Goal: Task Accomplishment & Management: Manage account settings

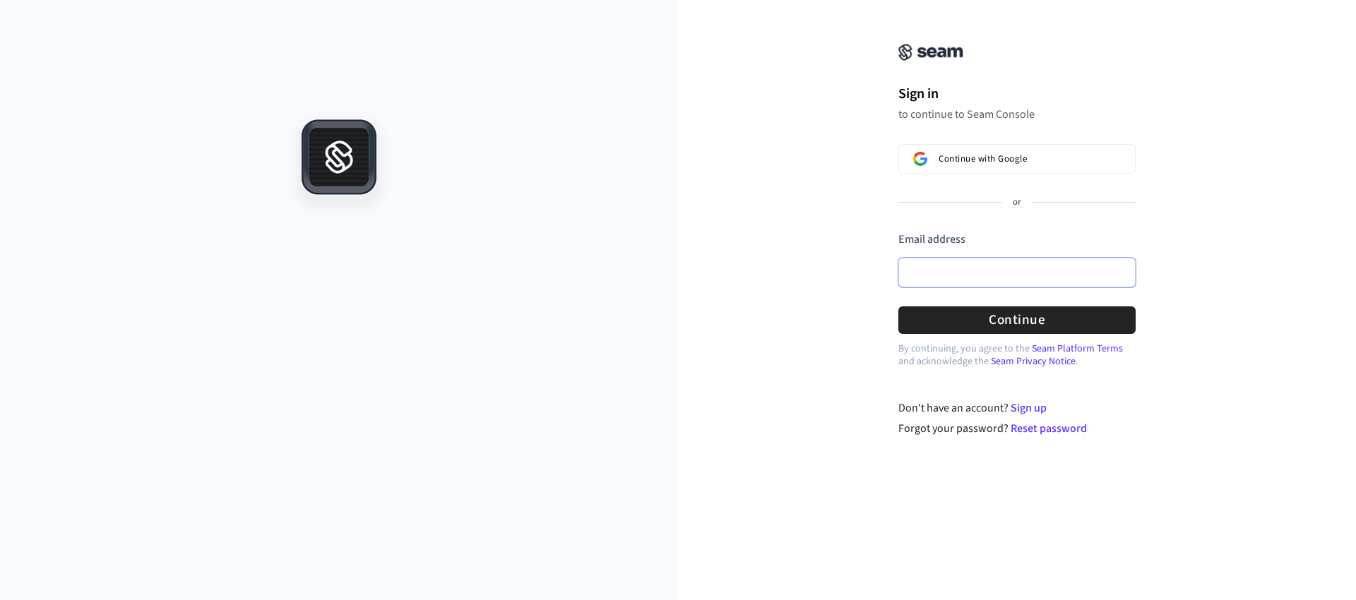
click at [1011, 270] on input "Email address" at bounding box center [1016, 273] width 237 height 30
click at [0, 599] on com-1password-button at bounding box center [0, 600] width 0 height 0
type input "**********"
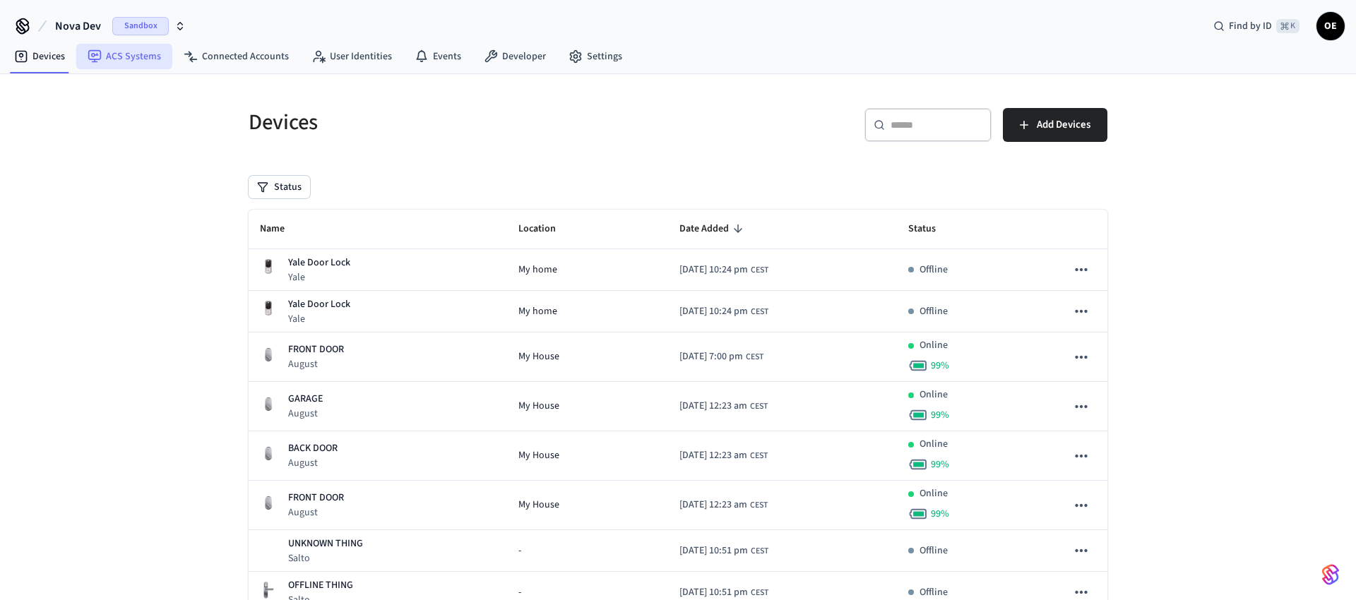
click at [145, 60] on link "ACS Systems" at bounding box center [124, 56] width 96 height 25
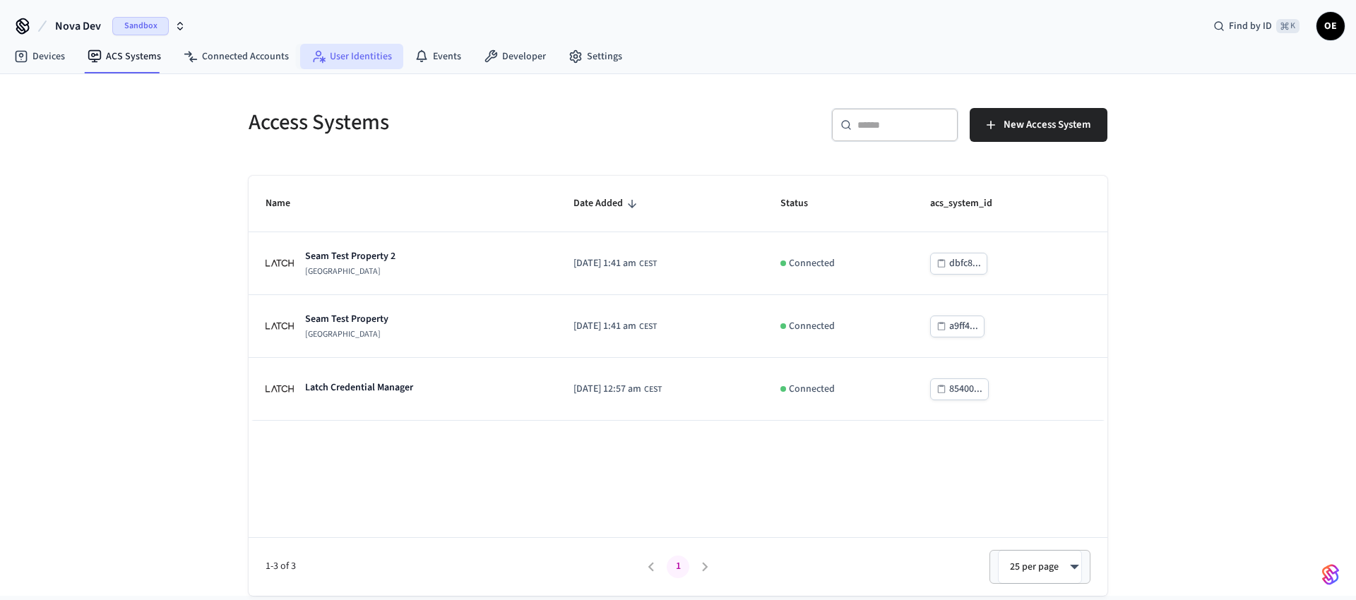
click at [382, 52] on link "User Identities" at bounding box center [351, 56] width 103 height 25
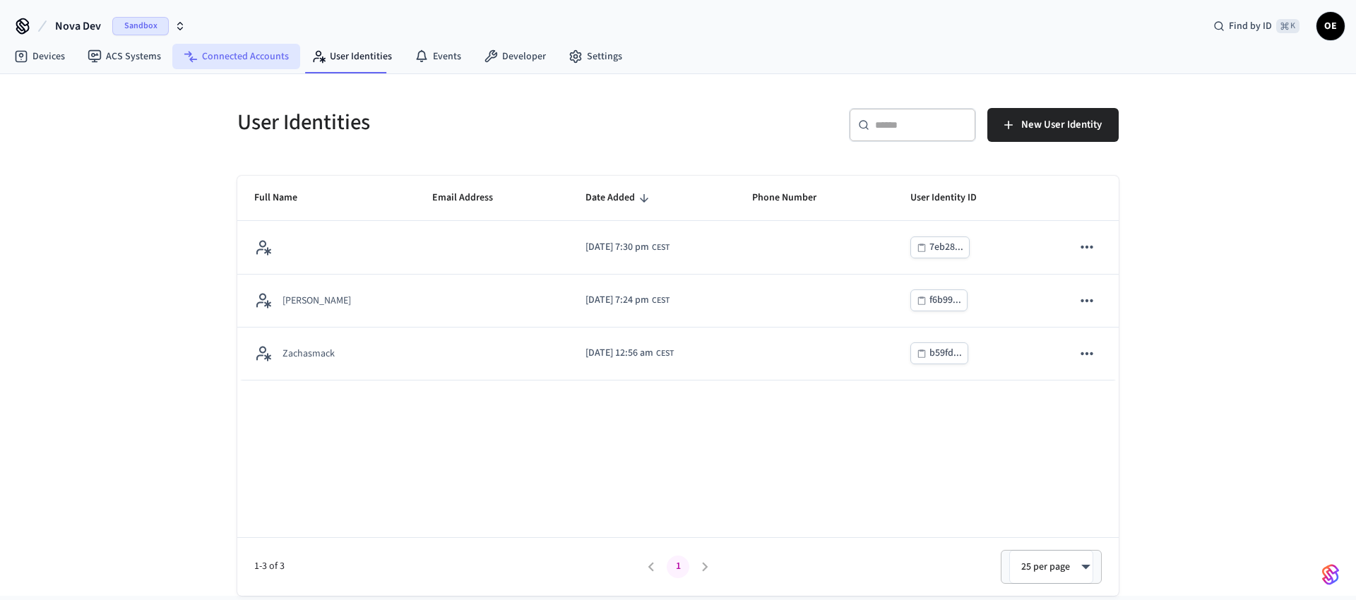
click at [277, 52] on link "Connected Accounts" at bounding box center [236, 56] width 128 height 25
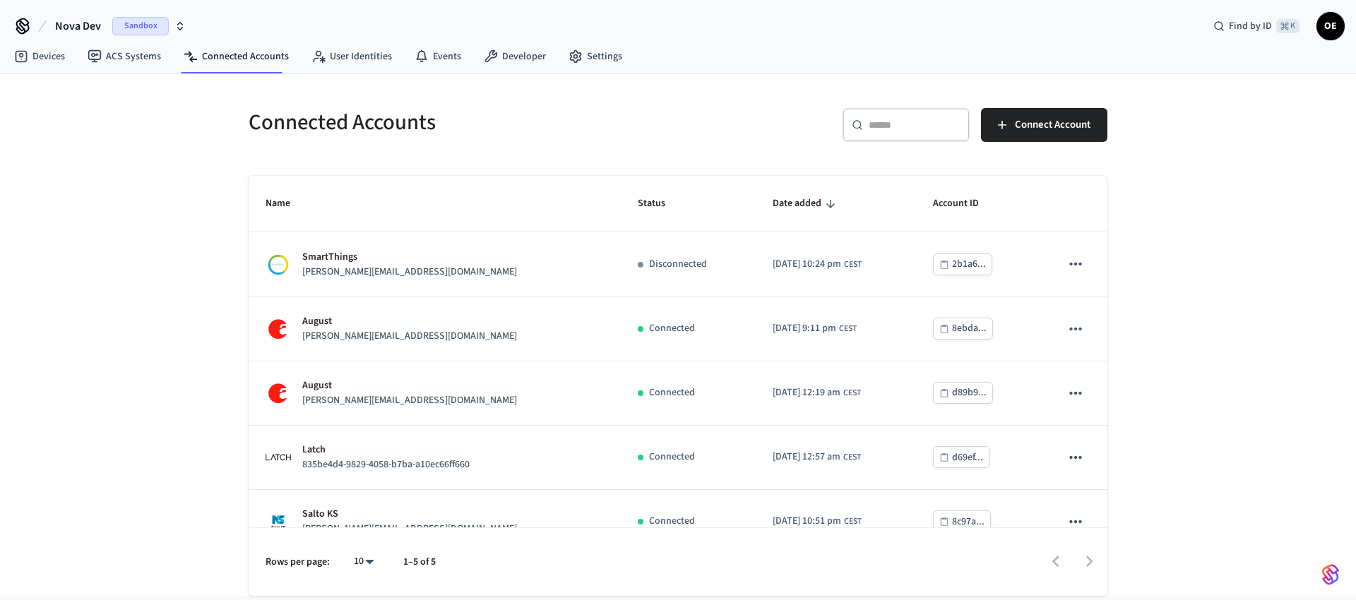
click at [1331, 25] on span "OE" at bounding box center [1330, 25] width 25 height 25
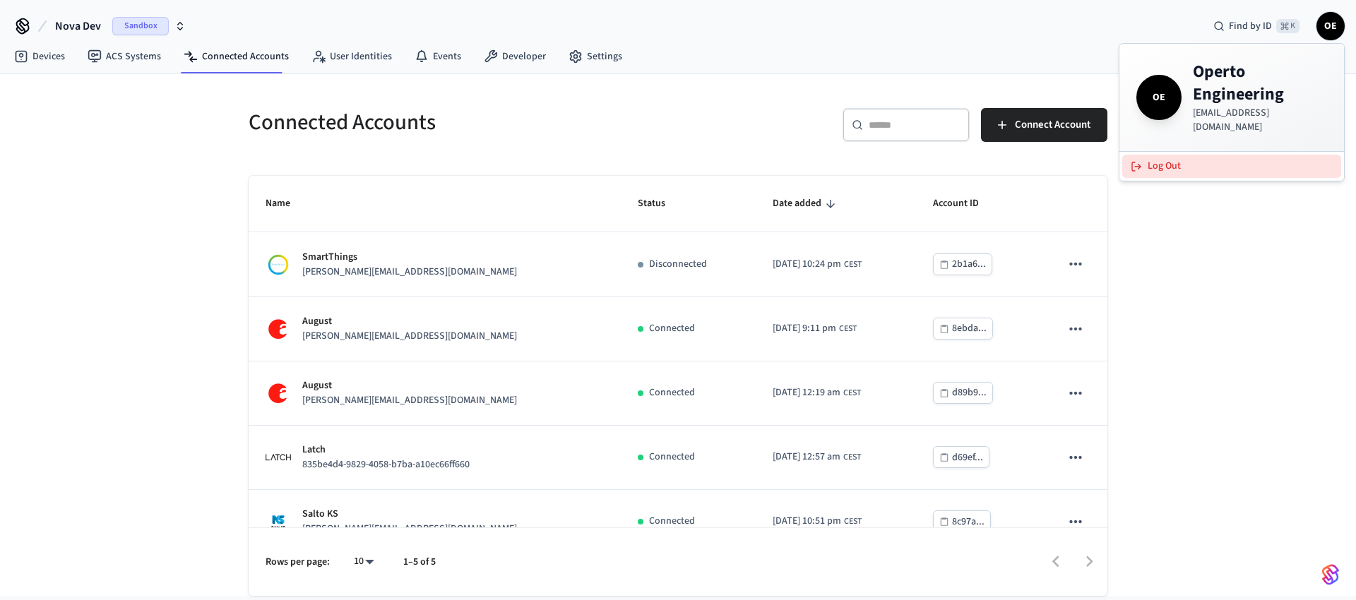
click at [1198, 155] on button "Log Out" at bounding box center [1231, 166] width 219 height 23
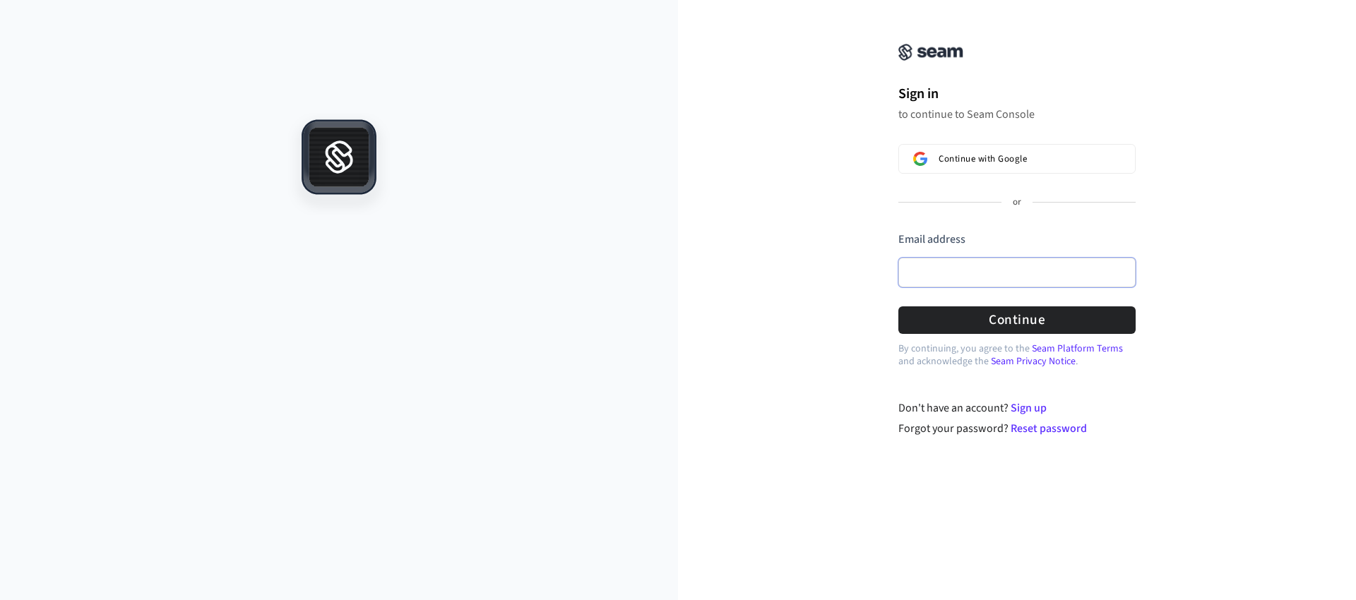
click at [960, 273] on input "Email address" at bounding box center [1016, 273] width 237 height 30
type input "**********"
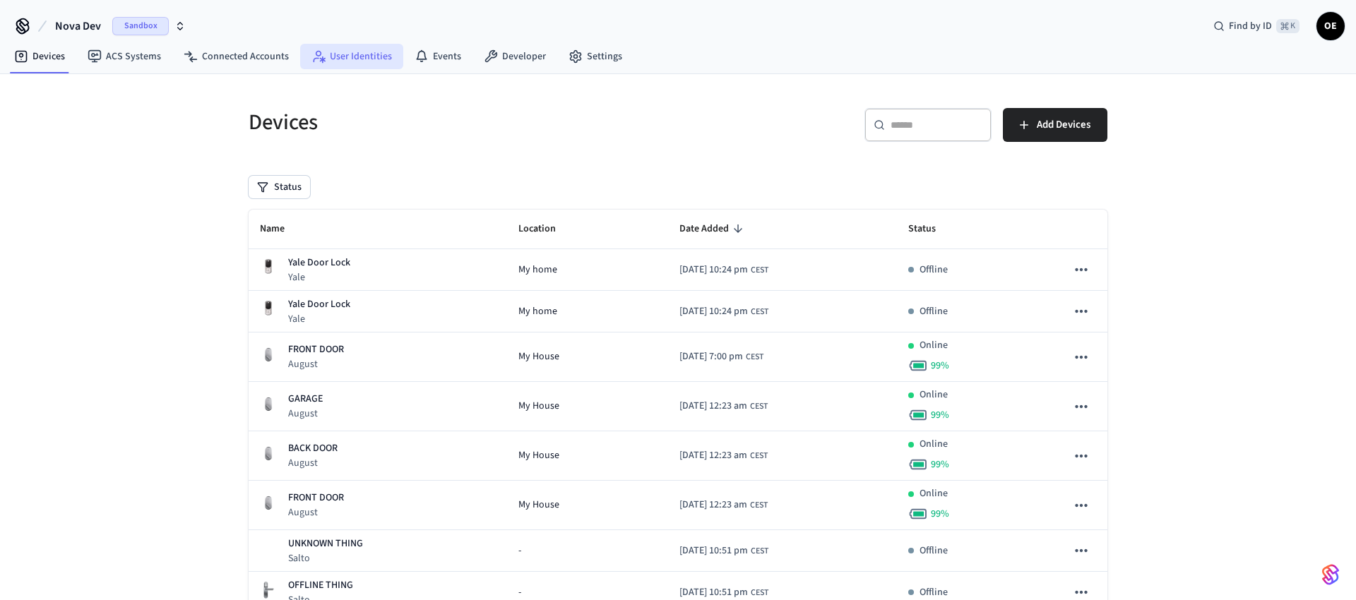
click at [347, 58] on link "User Identities" at bounding box center [351, 56] width 103 height 25
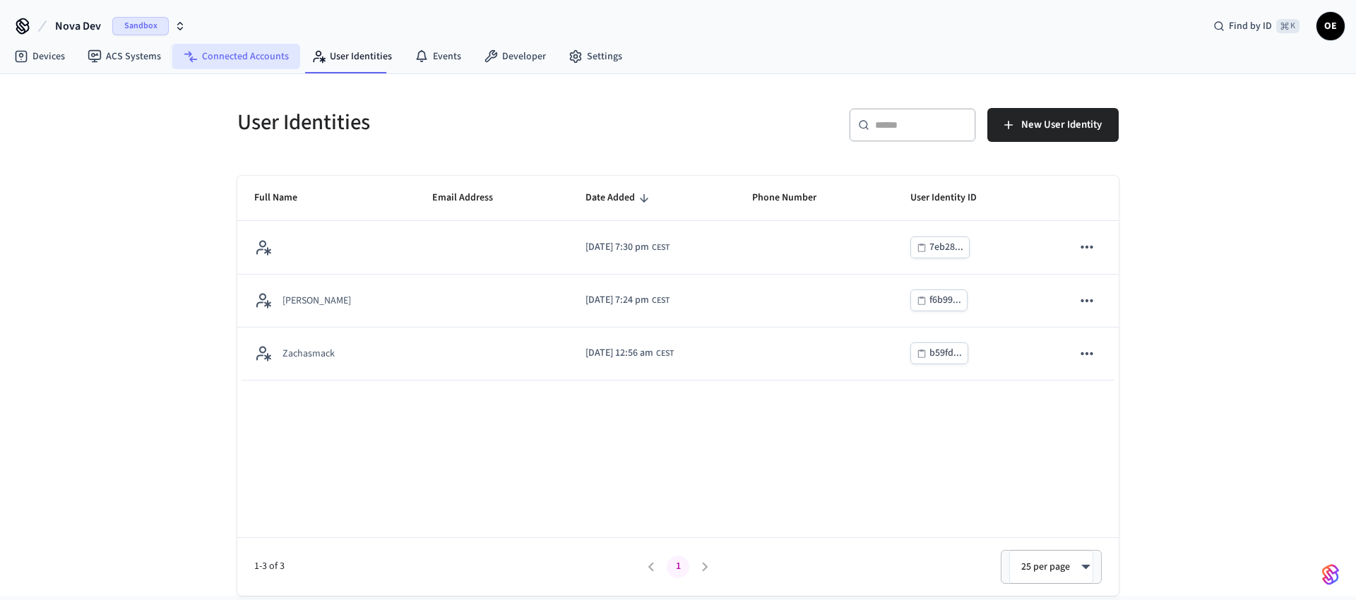
click at [247, 60] on link "Connected Accounts" at bounding box center [236, 56] width 128 height 25
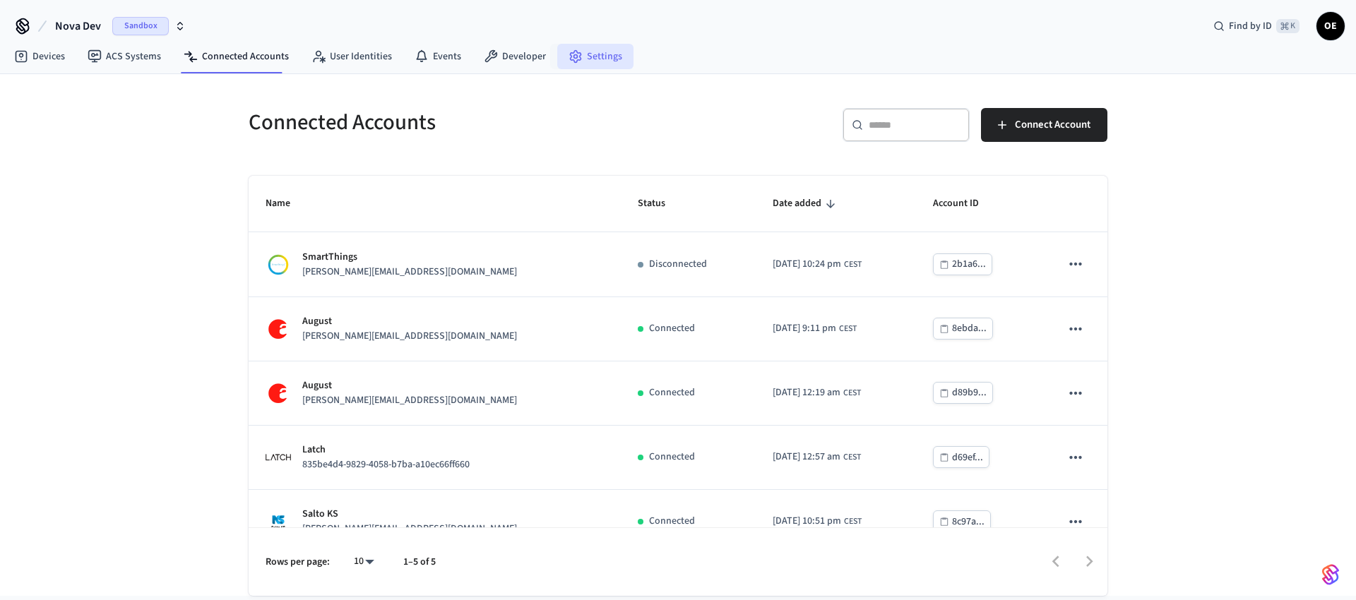
click at [581, 59] on link "Settings" at bounding box center [595, 56] width 76 height 25
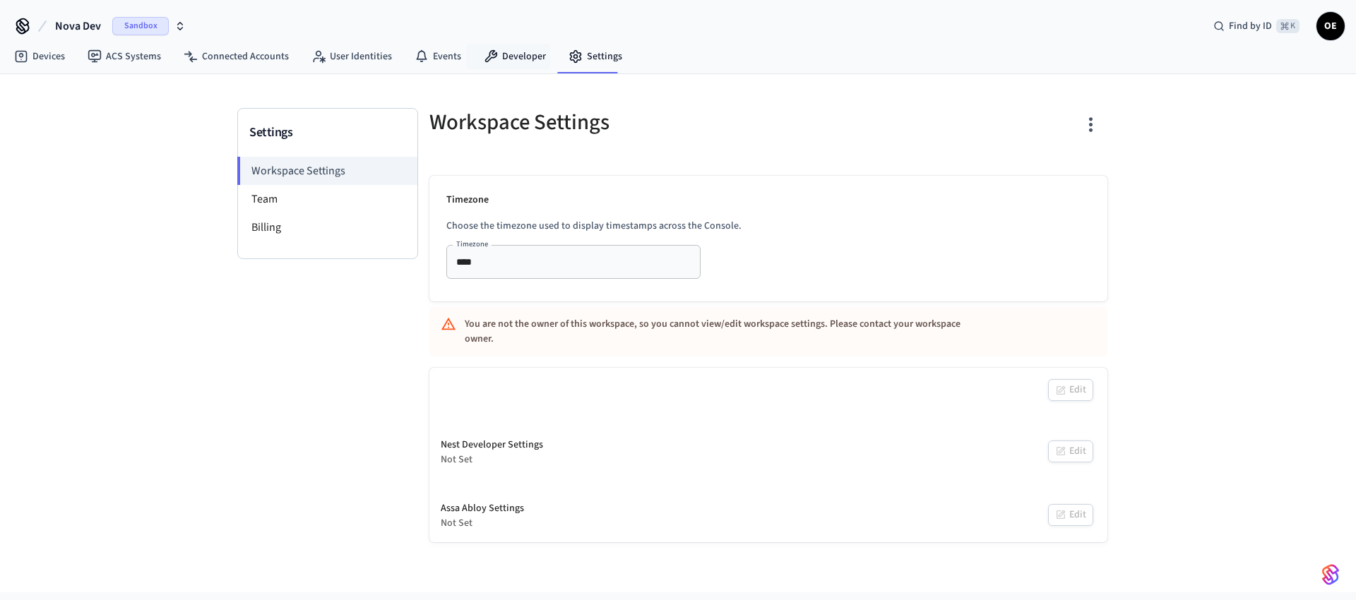
click at [537, 55] on link "Developer" at bounding box center [514, 56] width 85 height 25
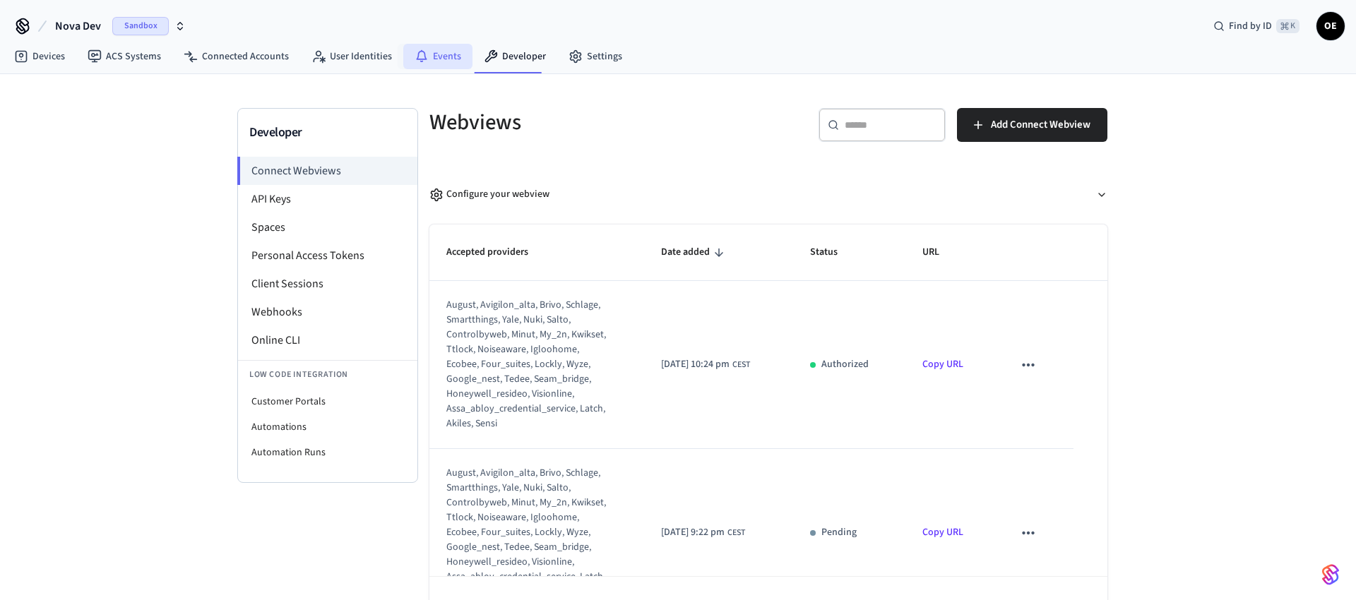
click at [415, 58] on icon at bounding box center [421, 56] width 14 height 14
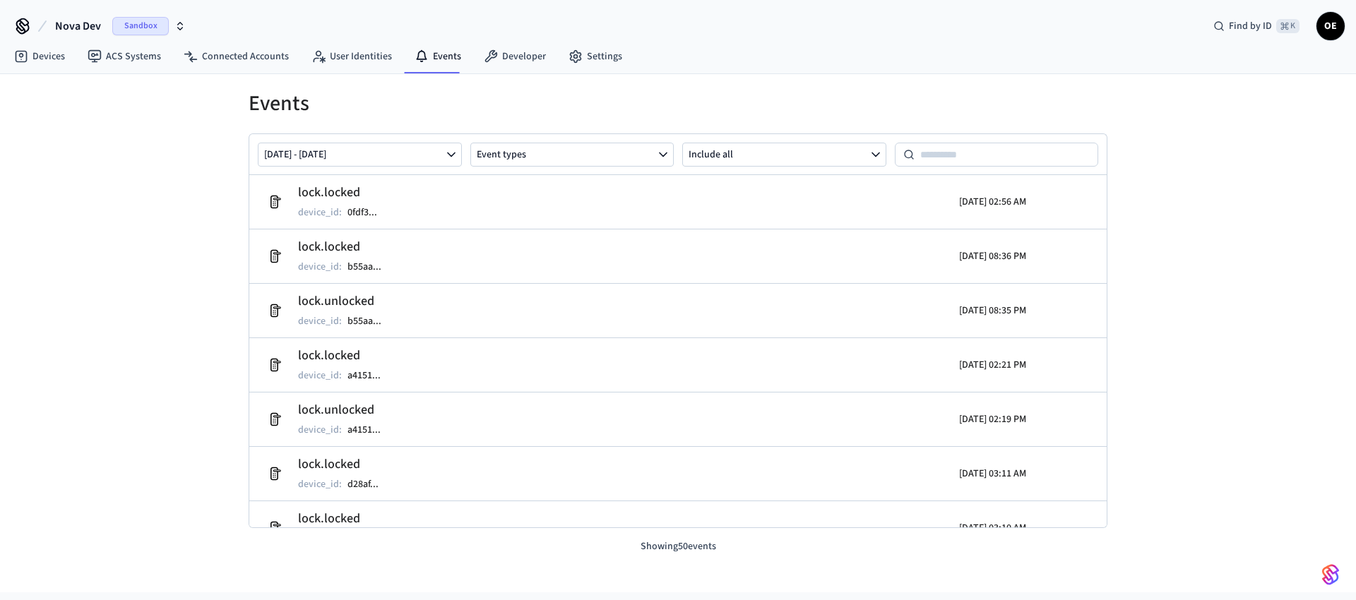
click at [1327, 28] on span "OE" at bounding box center [1330, 25] width 25 height 25
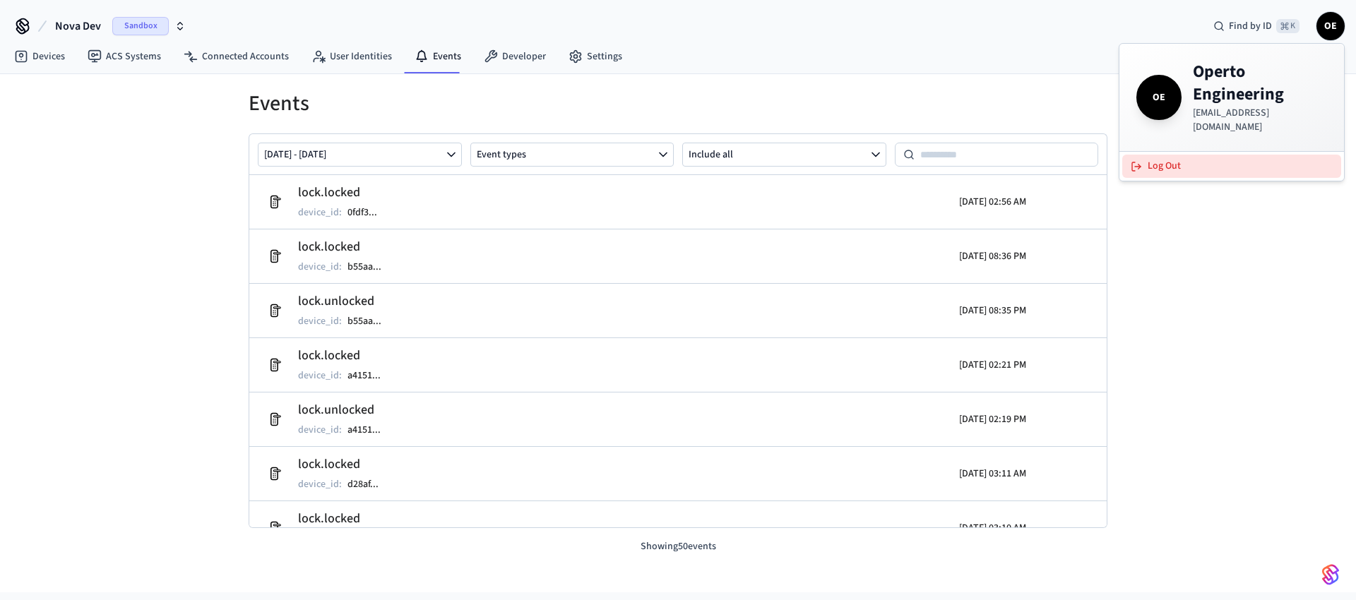
click at [1184, 155] on button "Log Out" at bounding box center [1231, 166] width 219 height 23
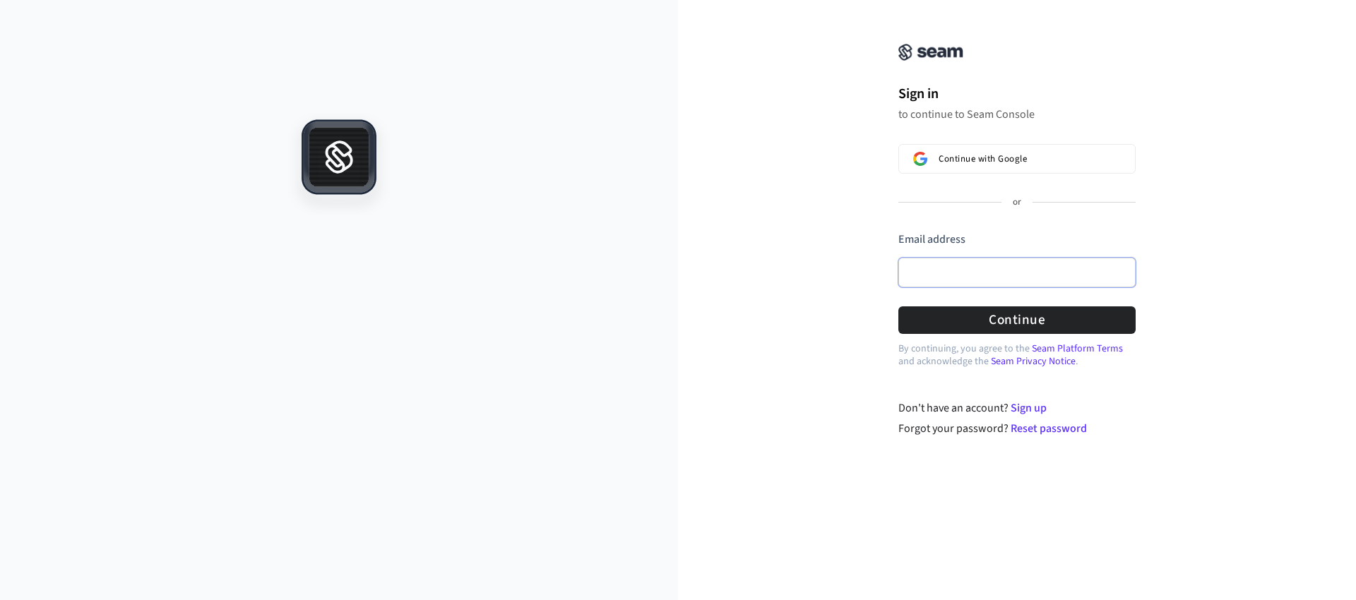
click at [942, 274] on input "Email address" at bounding box center [1016, 273] width 237 height 30
